Goal: Information Seeking & Learning: Learn about a topic

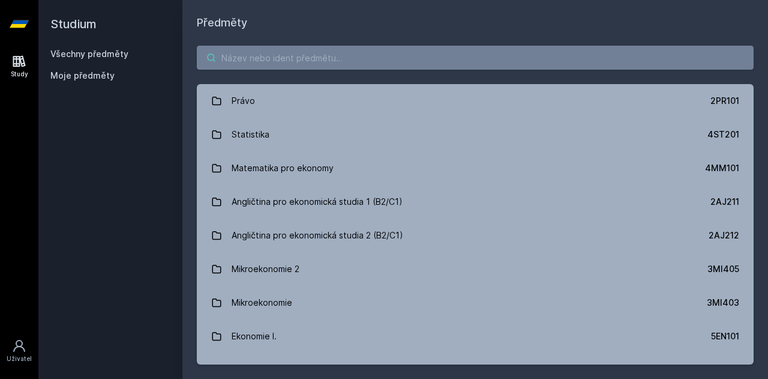
click at [295, 59] on input "search" at bounding box center [475, 58] width 557 height 24
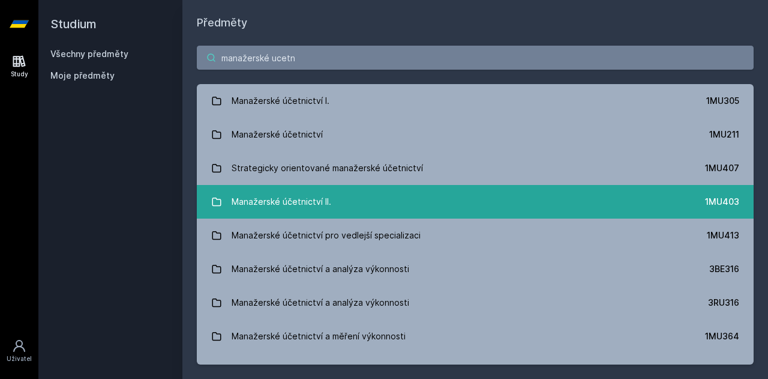
type input "manažerské ucetn"
click at [334, 202] on link "Manažerské účetnictví II. 1MU403" at bounding box center [475, 202] width 557 height 34
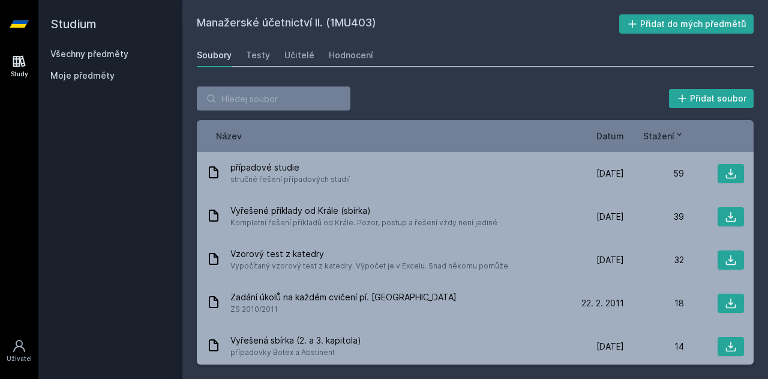
click at [600, 136] on span "Datum" at bounding box center [610, 136] width 28 height 13
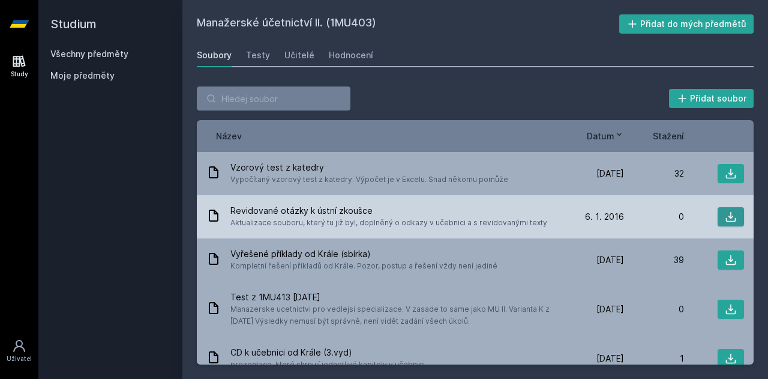
click at [729, 215] on icon at bounding box center [731, 217] width 12 height 12
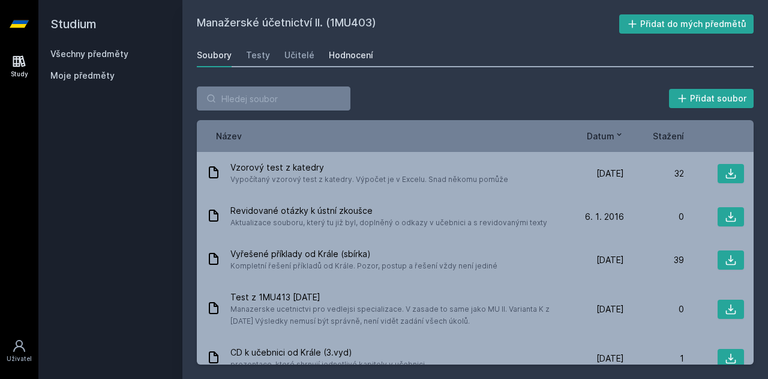
click at [343, 64] on link "Hodnocení" at bounding box center [351, 55] width 44 height 24
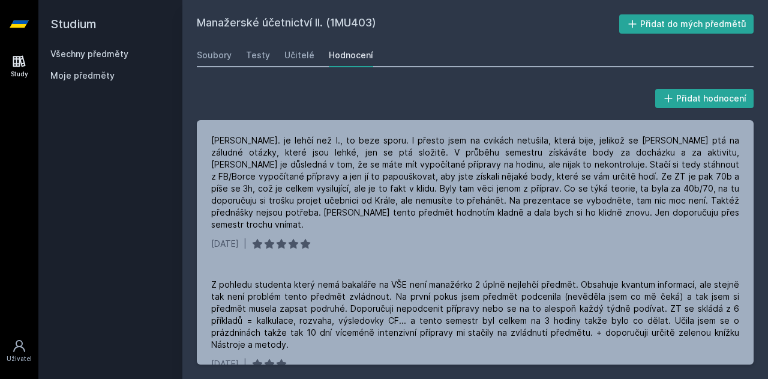
click at [101, 54] on link "Všechny předměty" at bounding box center [89, 54] width 78 height 10
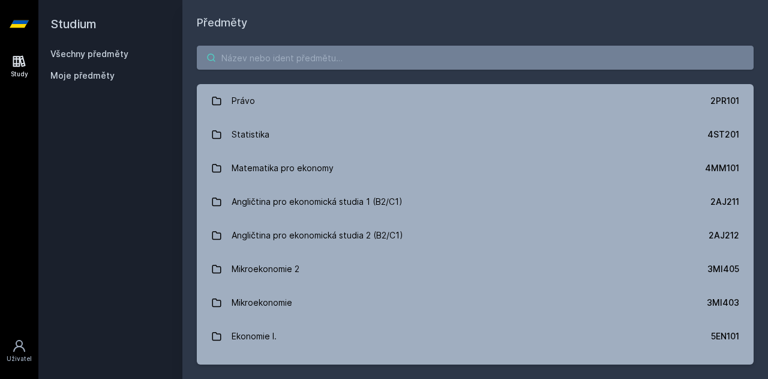
click at [273, 61] on input "search" at bounding box center [475, 58] width 557 height 24
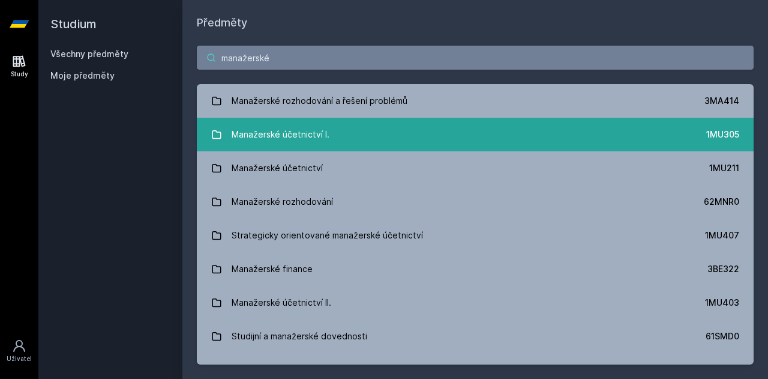
type input "manažerské"
click at [311, 149] on link "Manažerské účetnictví I. 1MU305" at bounding box center [475, 135] width 557 height 34
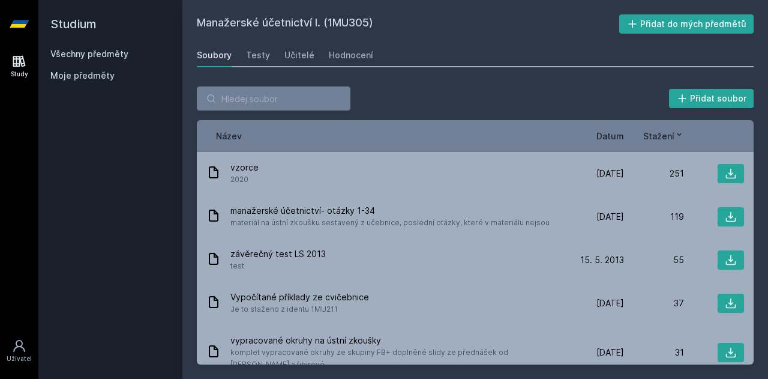
click at [616, 141] on span "Datum" at bounding box center [610, 136] width 28 height 13
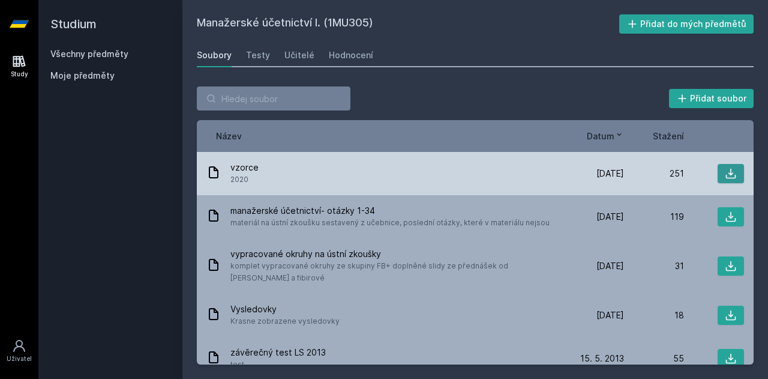
click at [732, 173] on button at bounding box center [731, 173] width 26 height 19
